Goal: Contribute content: Contribute content

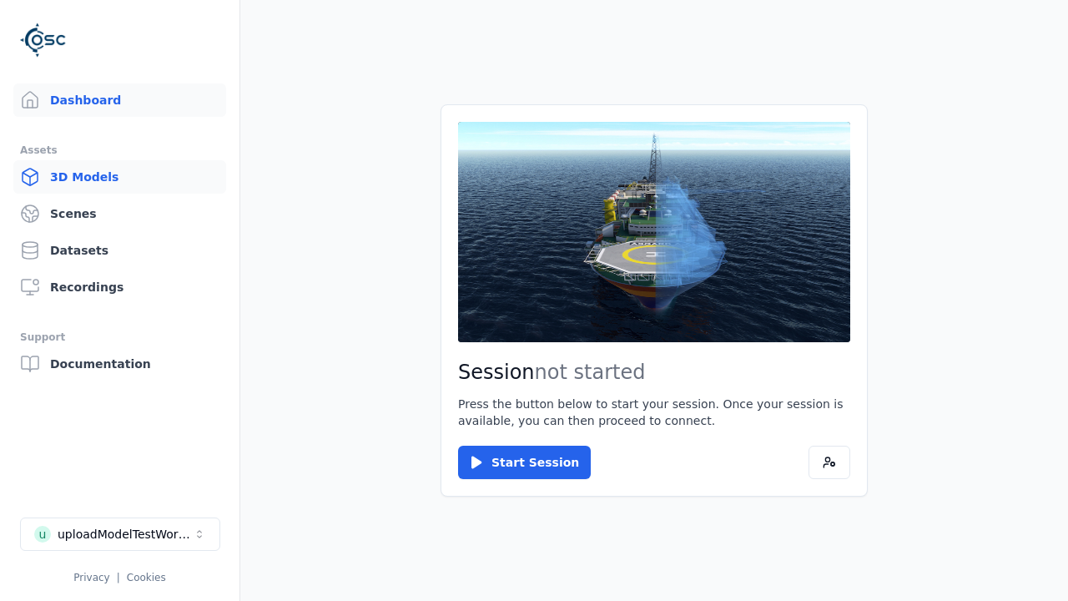
click at [119, 177] on link "3D Models" at bounding box center [119, 176] width 213 height 33
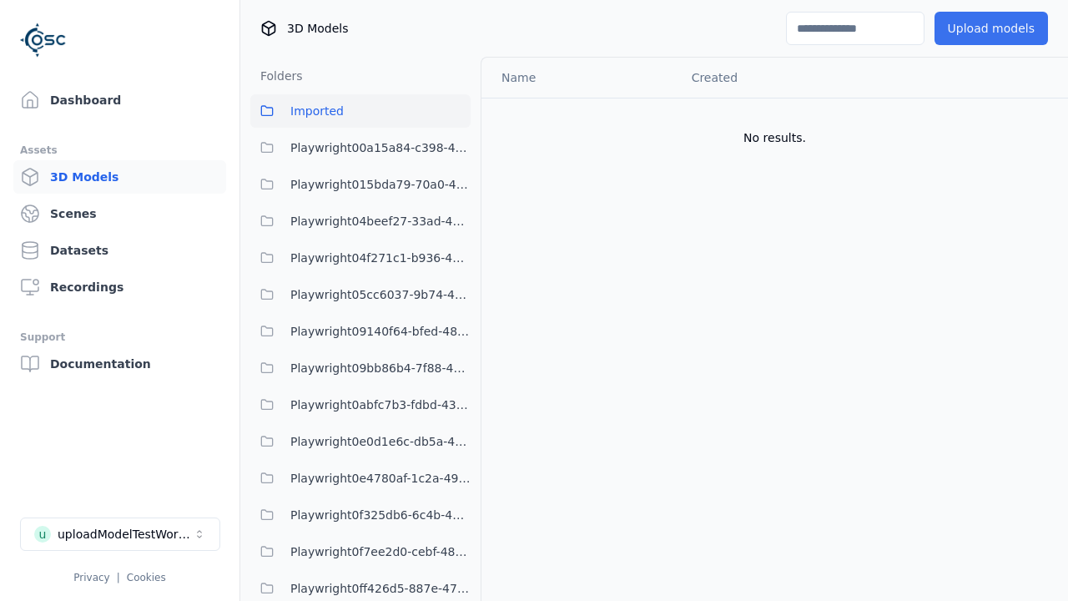
click at [991, 28] on button "Upload models" at bounding box center [992, 28] width 114 height 33
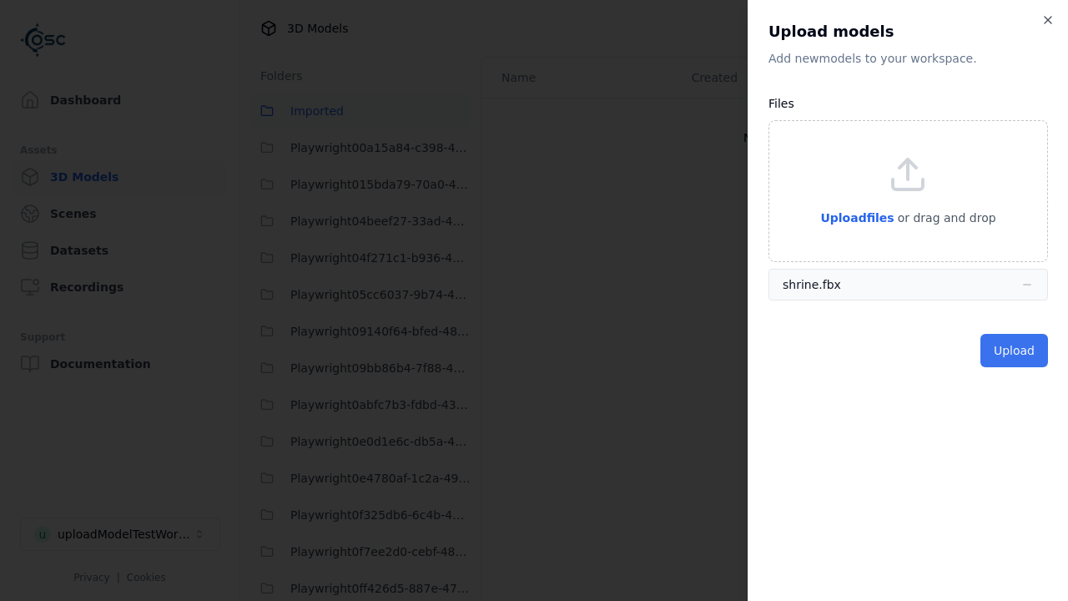
click at [1014, 351] on button "Upload" at bounding box center [1015, 350] width 68 height 33
